Goal: Task Accomplishment & Management: Complete application form

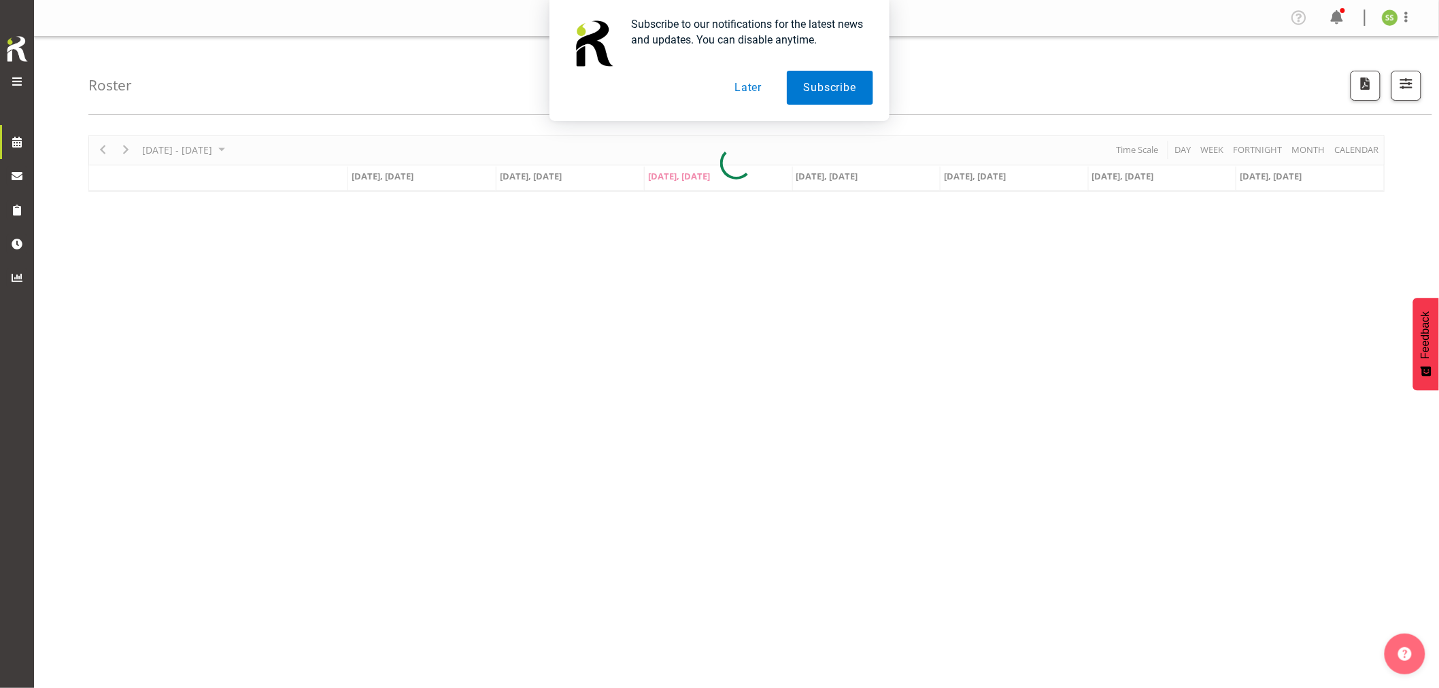
click at [748, 85] on button "Later" at bounding box center [747, 88] width 61 height 34
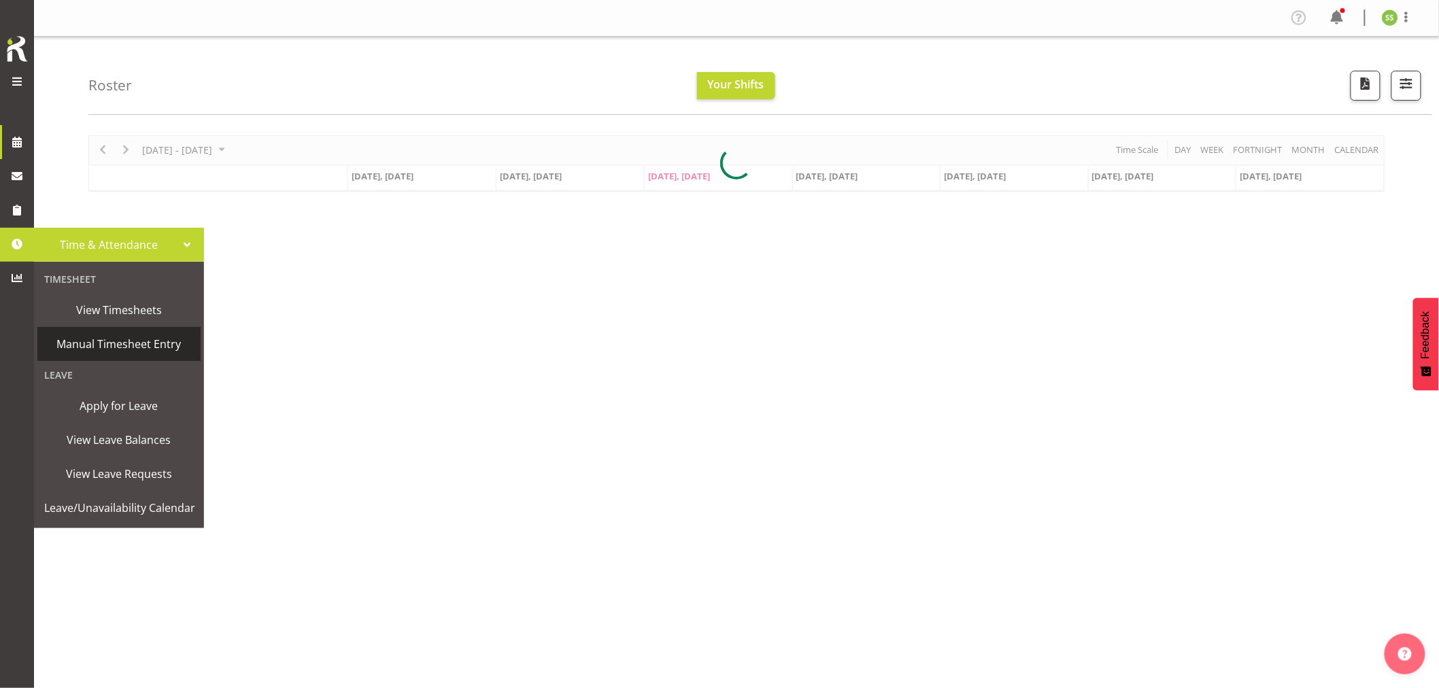
click at [97, 347] on span "Manual Timesheet Entry" at bounding box center [119, 344] width 150 height 20
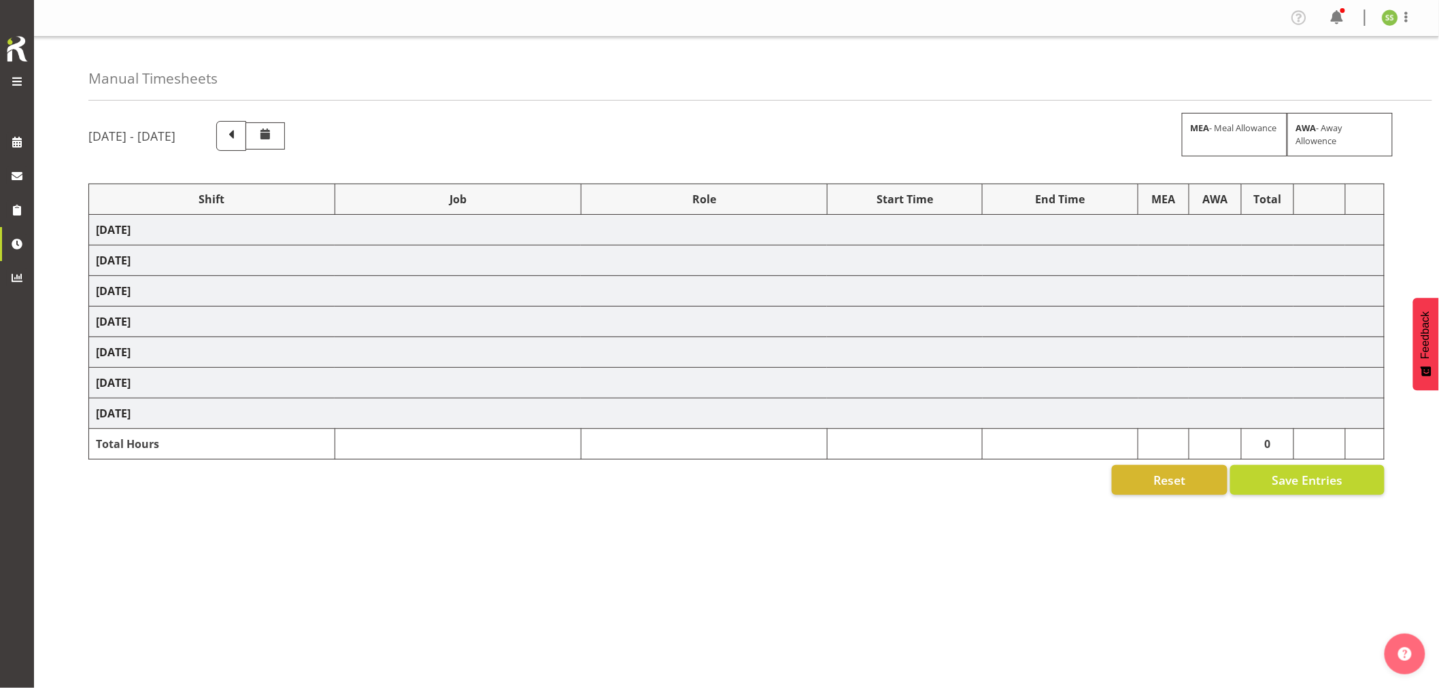
select select "38155"
select select "69"
select select "38155"
select select "69"
select select "38155"
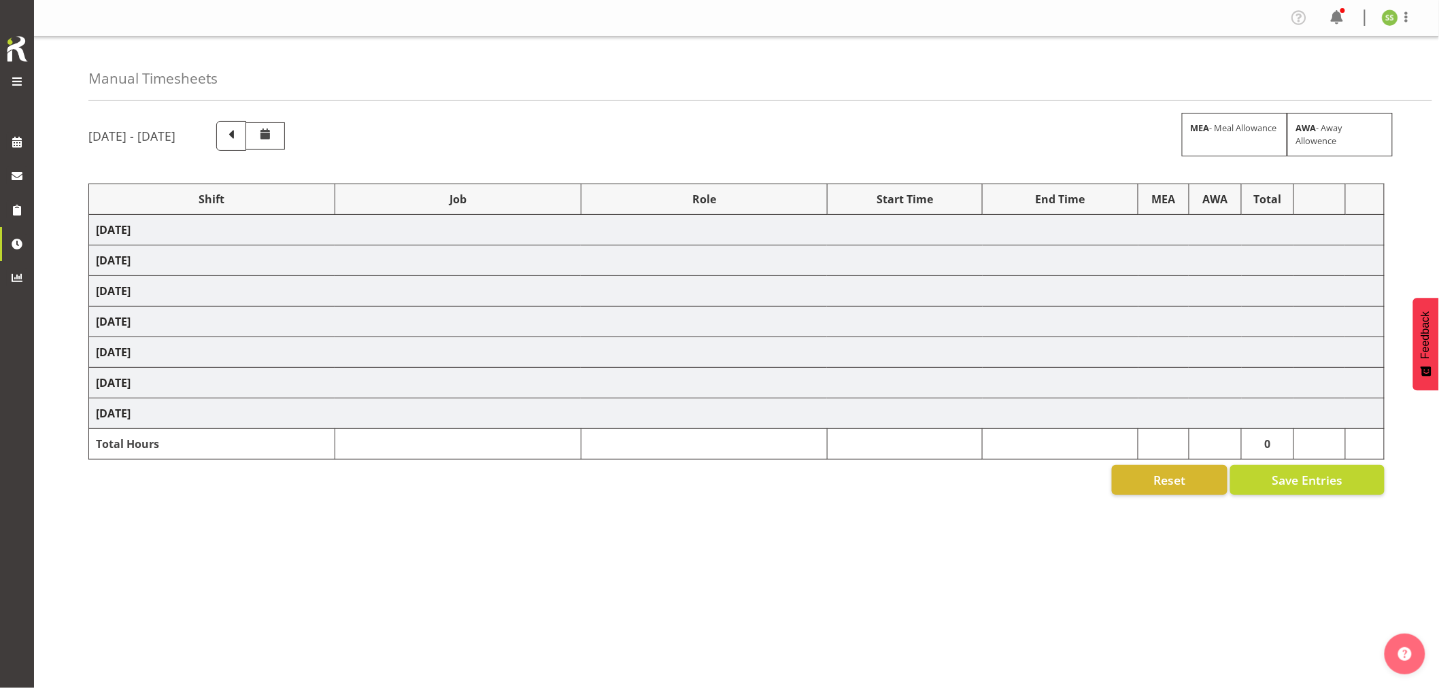
select select "69"
select select "38155"
select select "69"
select select "38155"
select select "69"
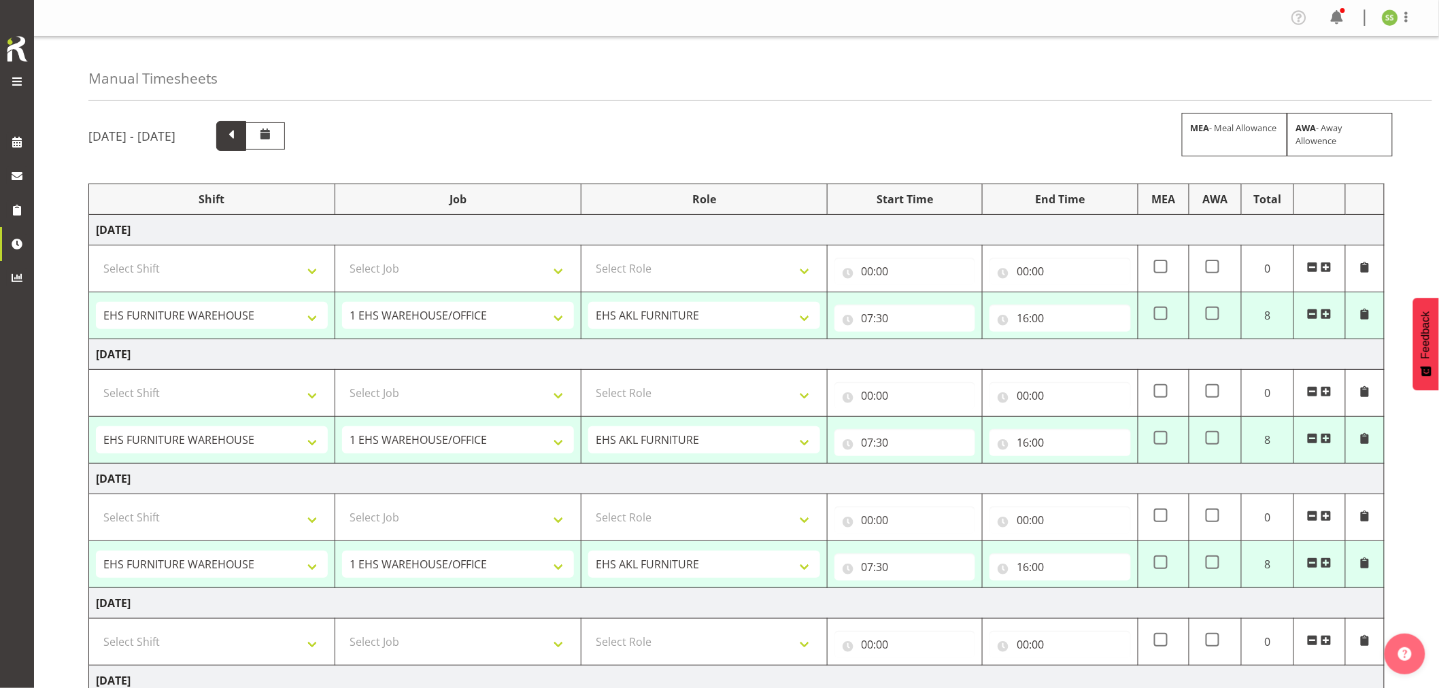
click at [240, 133] on span at bounding box center [231, 135] width 18 height 18
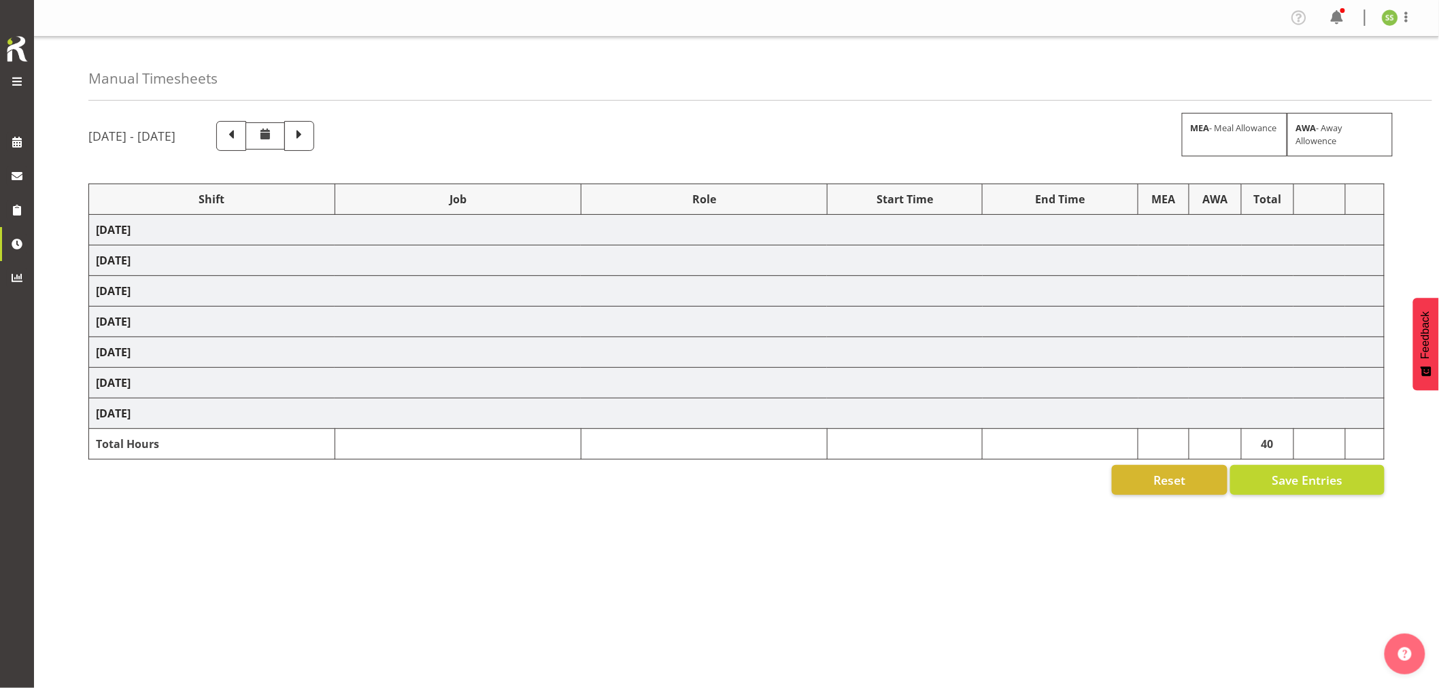
select select "38155"
select select "69"
select select "38155"
select select "69"
select select "38155"
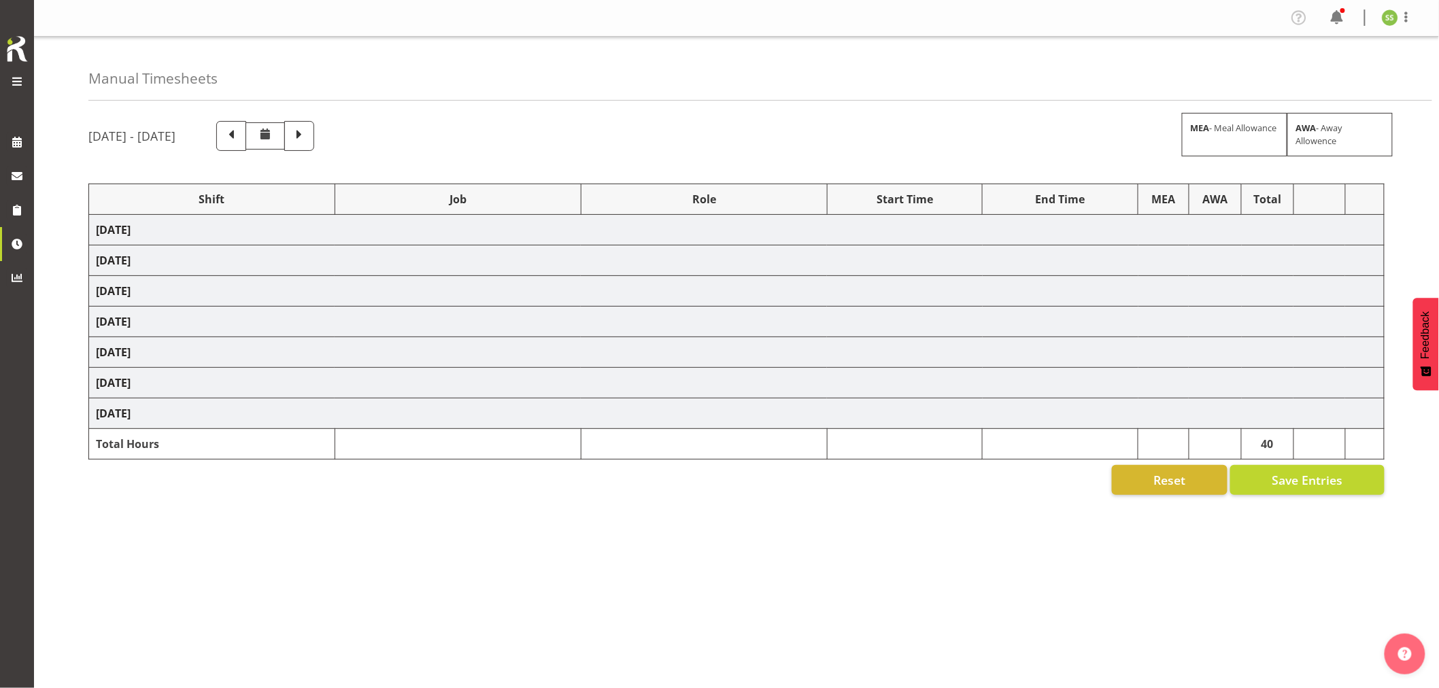
select select "69"
select select "38155"
select select "69"
select select "38155"
select select "69"
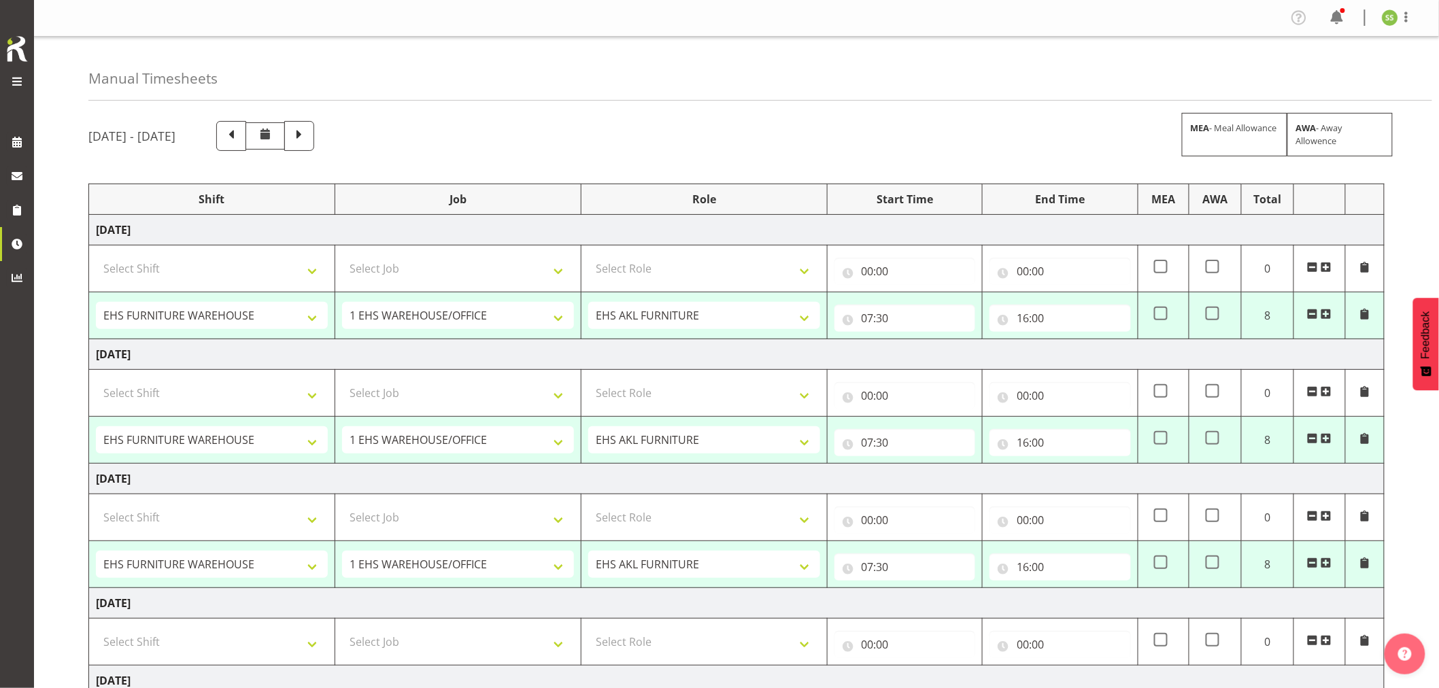
click at [1309, 562] on span at bounding box center [1312, 563] width 11 height 11
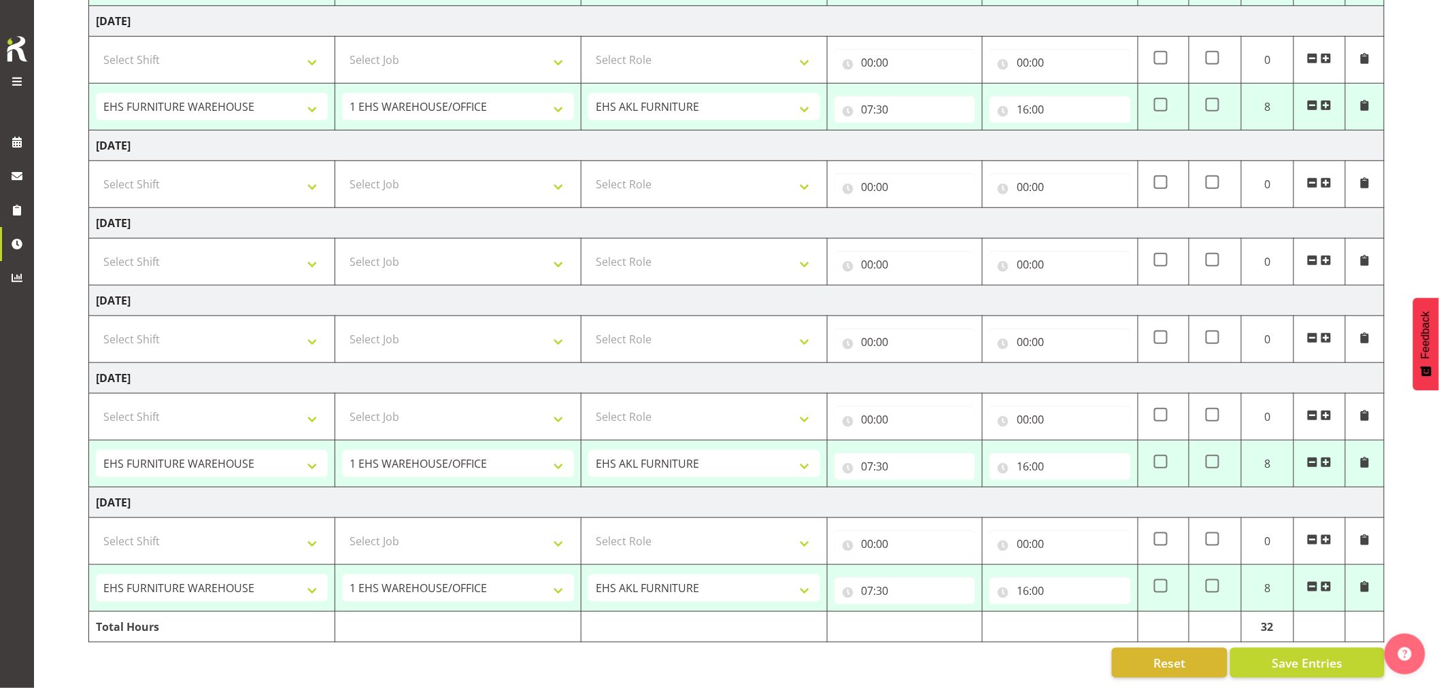
scroll to position [345, 0]
click at [1297, 654] on span "Save Entries" at bounding box center [1306, 663] width 71 height 18
select select "38155"
select select "69"
type input "07:30"
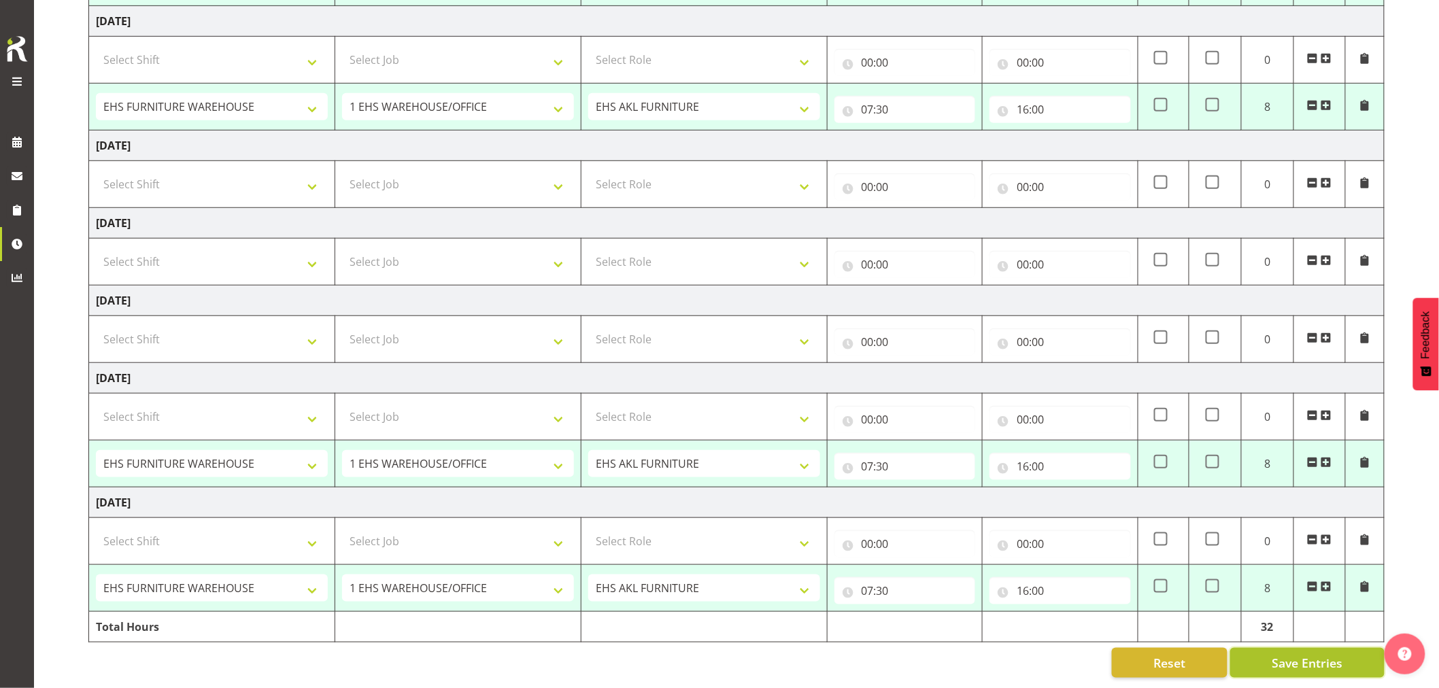
type input "16:00"
select select "38155"
select select "69"
type input "07:30"
type input "16:00"
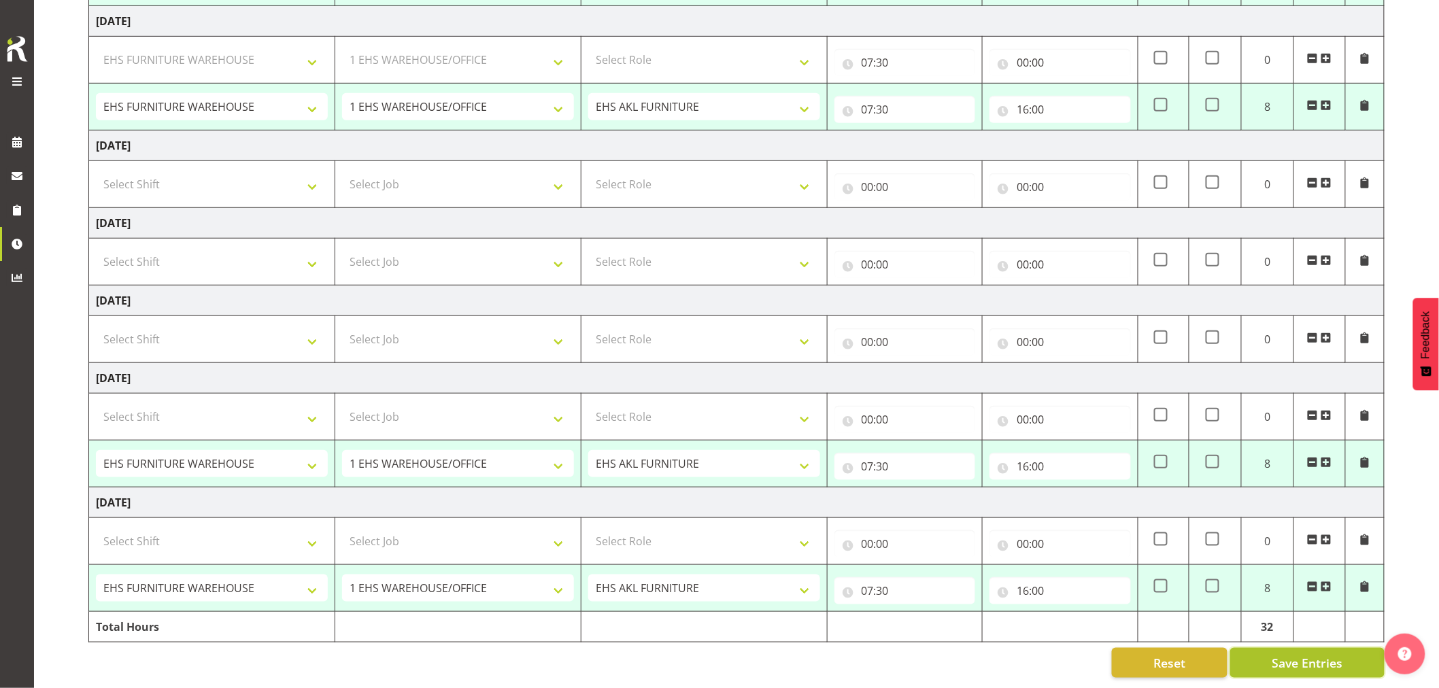
select select "38155"
select select "69"
type input "07:30"
type input "16:00"
select select "38155"
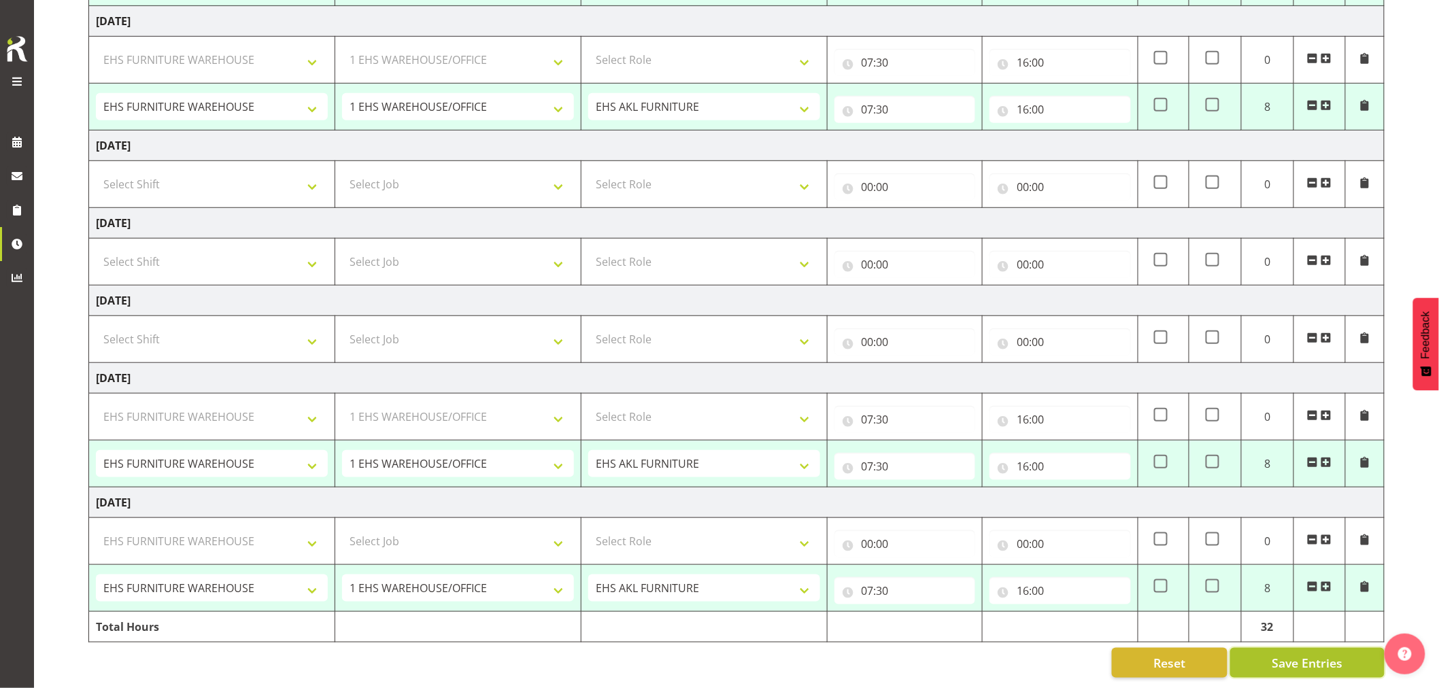
select select "69"
type input "07:30"
type input "16:00"
select select "38155"
select select "69"
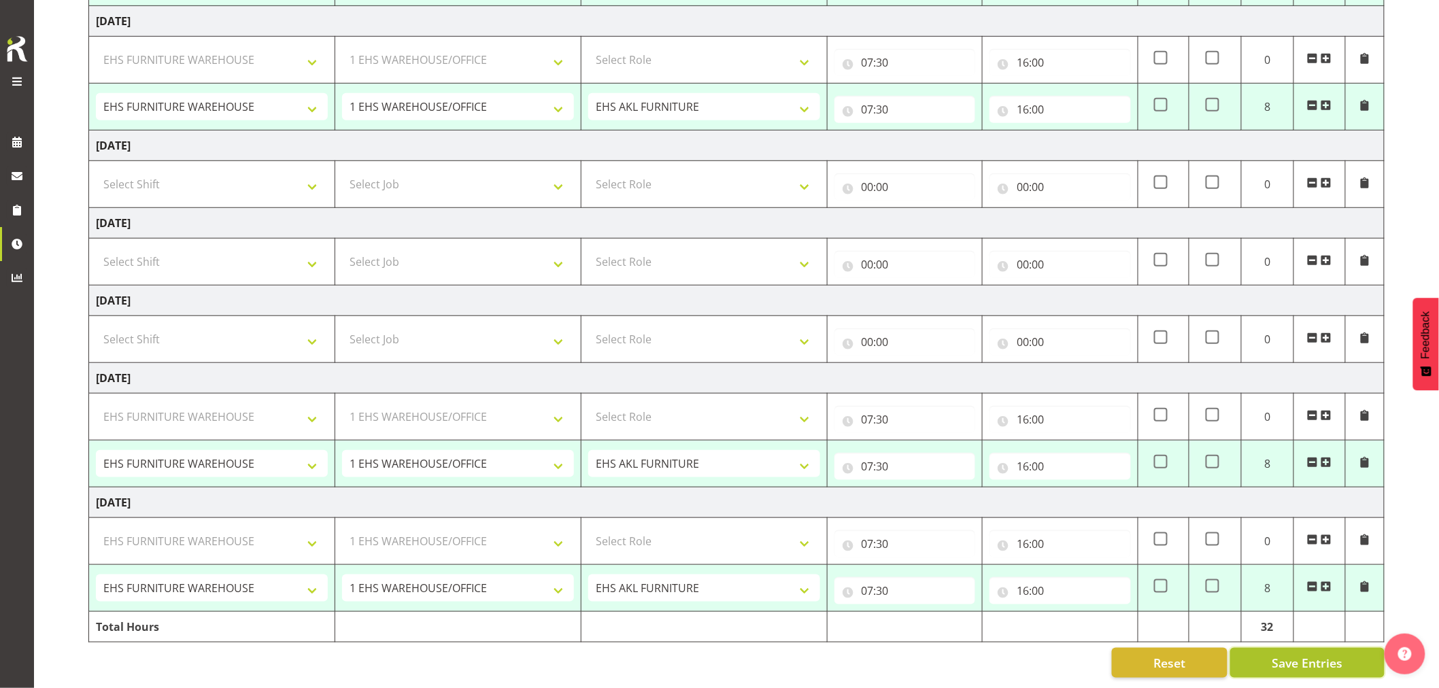
select select "38155"
select select "69"
select select "38155"
select select "69"
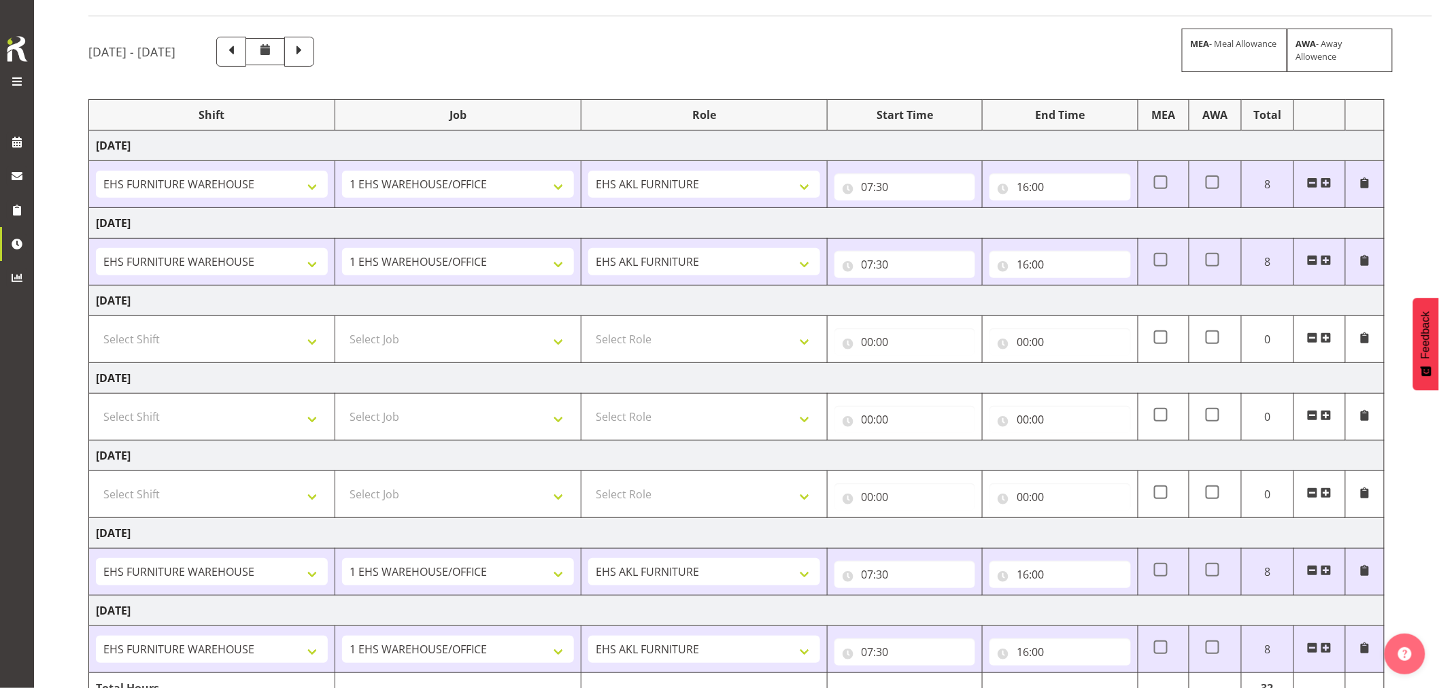
scroll to position [0, 0]
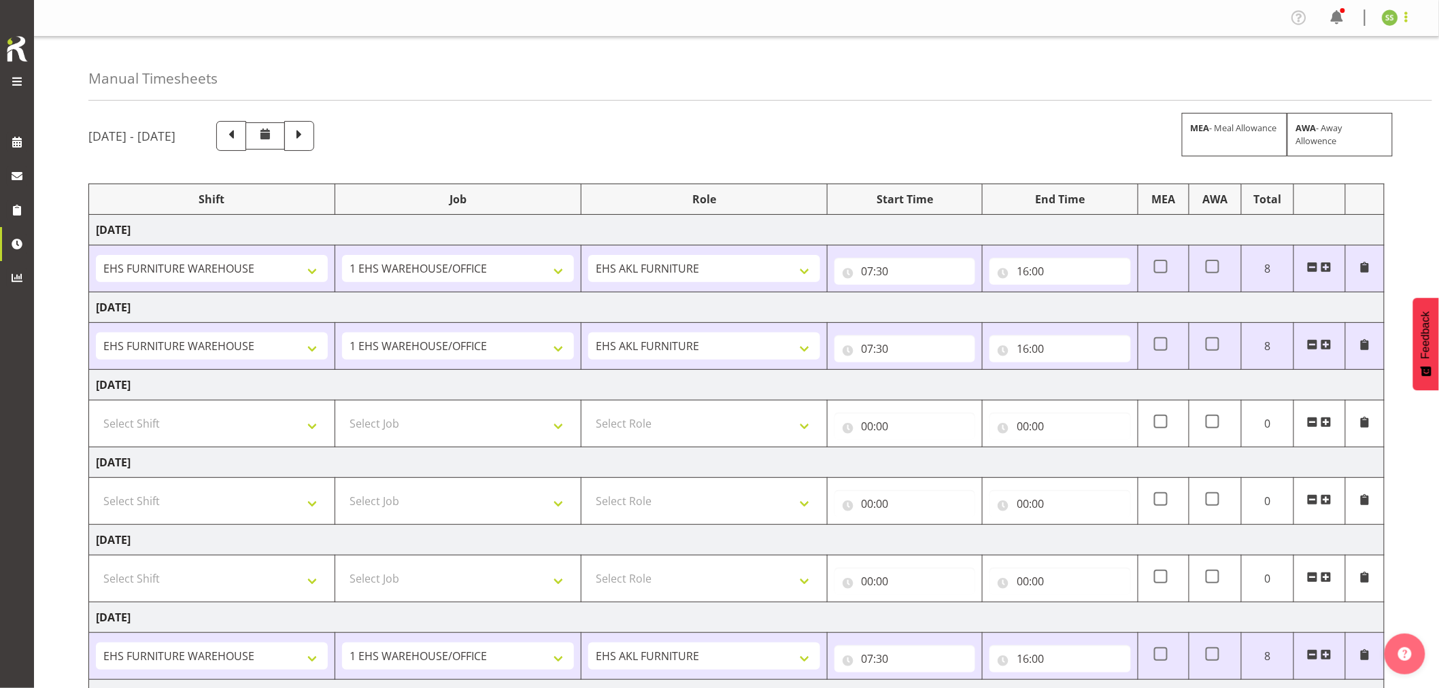
click at [1405, 20] on span at bounding box center [1406, 17] width 16 height 16
click at [1371, 66] on link "Log Out" at bounding box center [1349, 71] width 131 height 24
